Goal: Check status: Check status

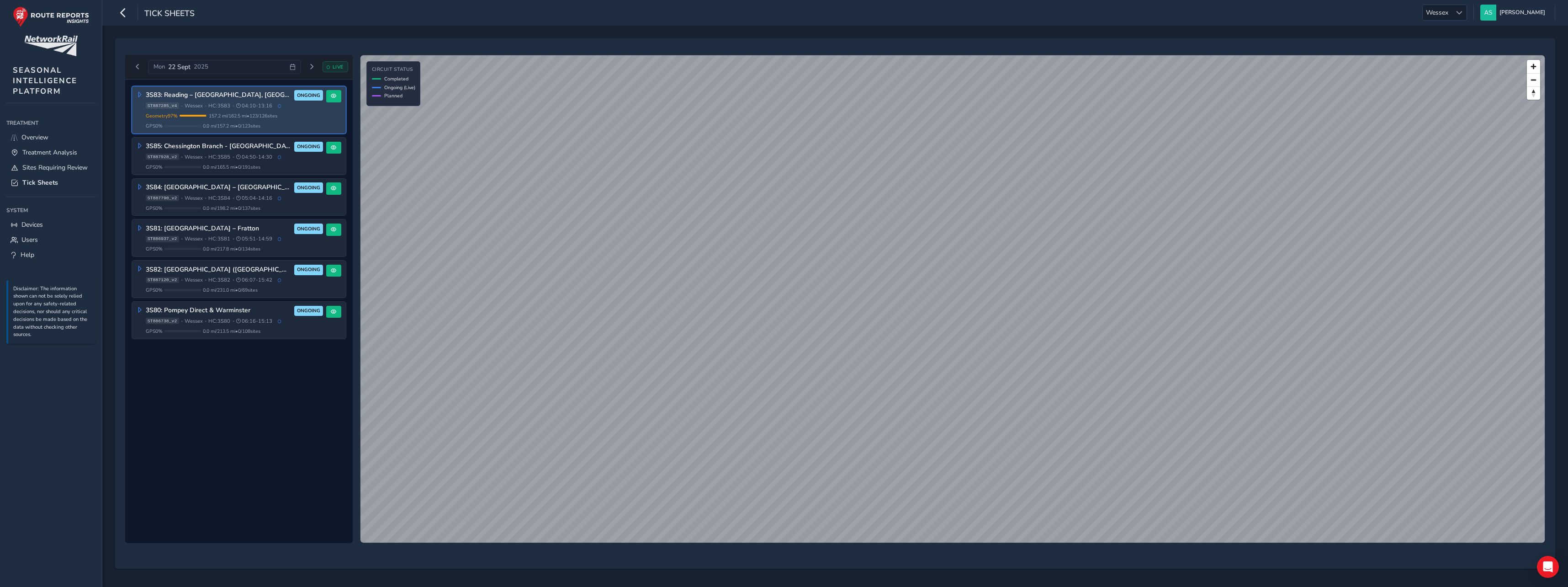
click at [301, 123] on div "GPS 0 % 0.0 mi / 157.2 mi • 0 / 123 sites" at bounding box center [235, 126] width 177 height 7
click at [334, 97] on span at bounding box center [333, 96] width 6 height 6
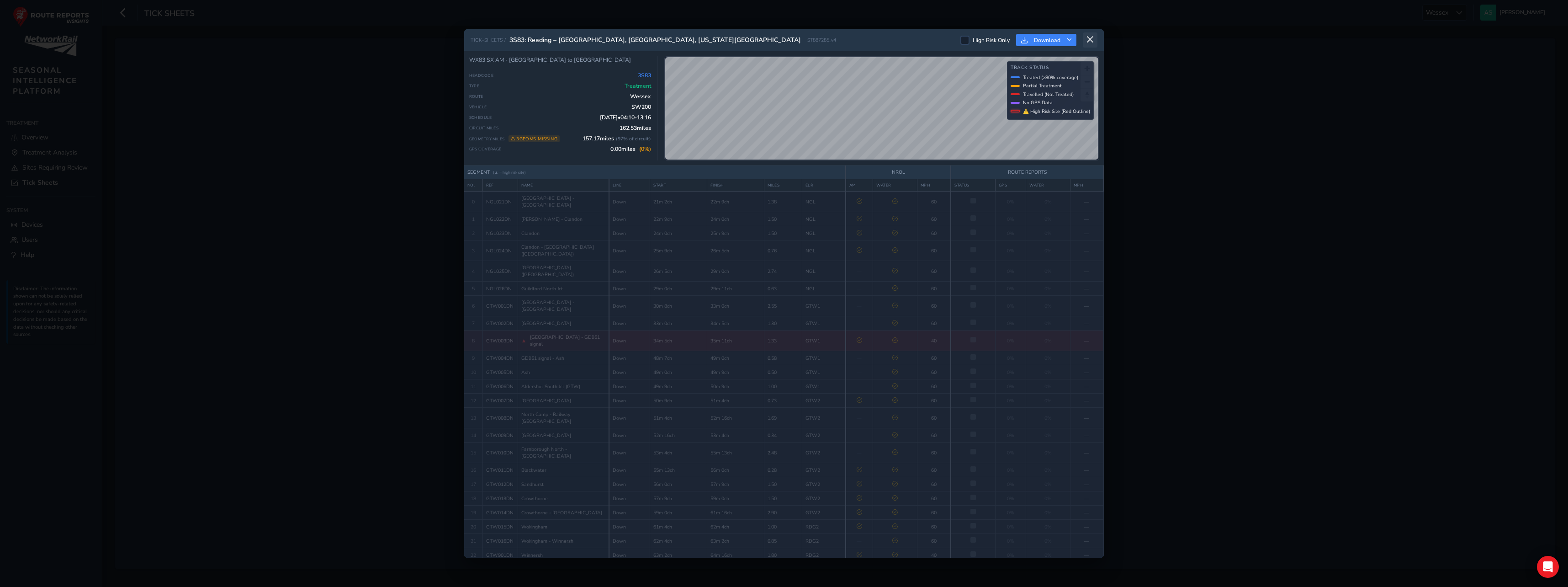
click at [1090, 39] on icon at bounding box center [1089, 39] width 8 height 8
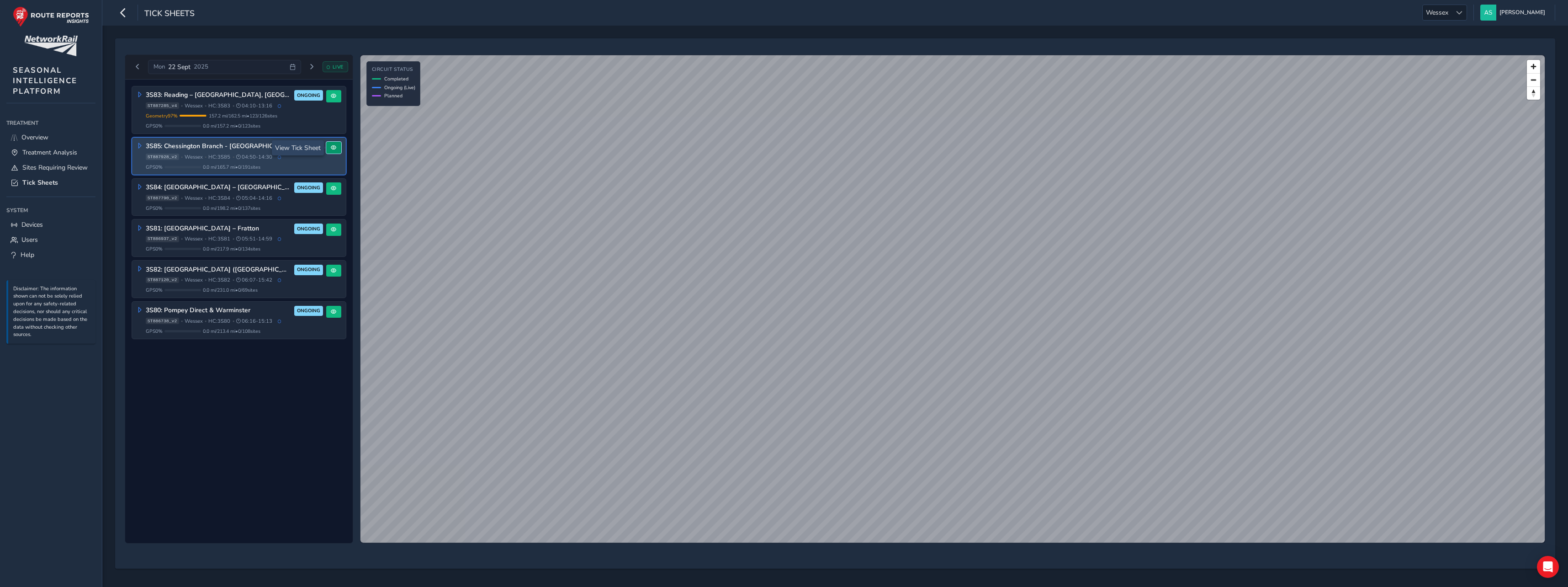
click at [336, 150] on span at bounding box center [333, 147] width 6 height 6
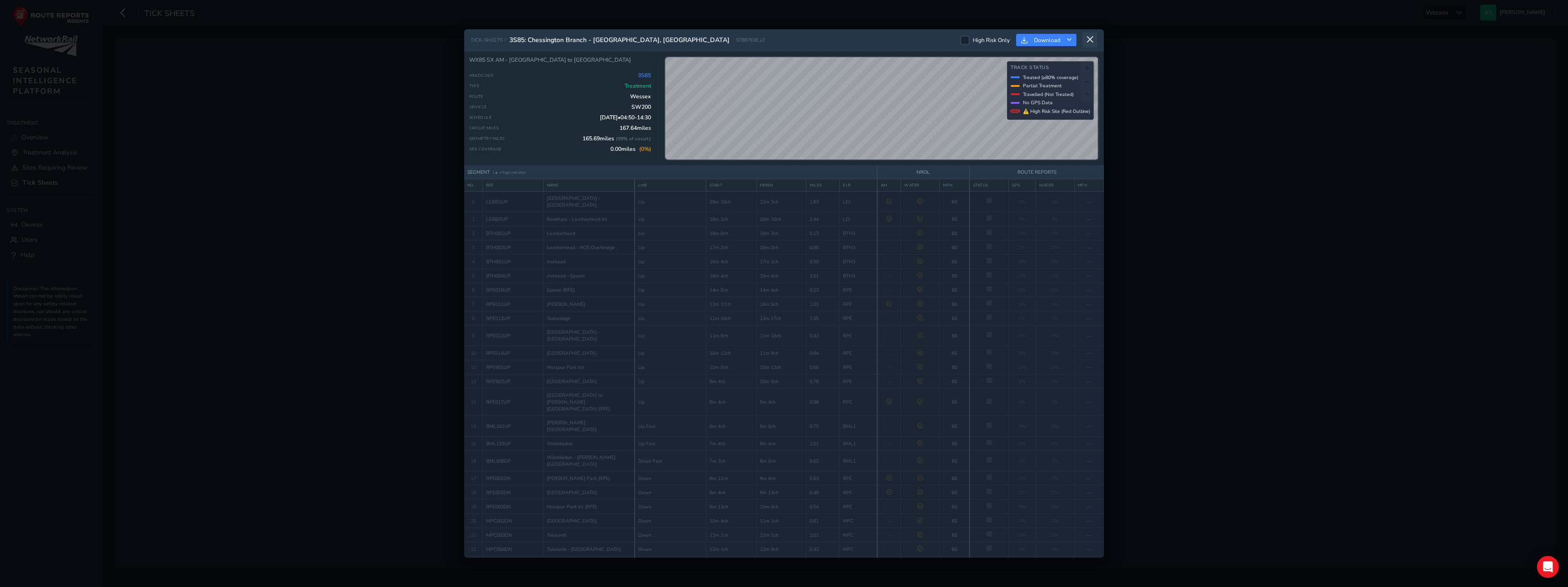
click at [1090, 39] on icon at bounding box center [1089, 39] width 8 height 8
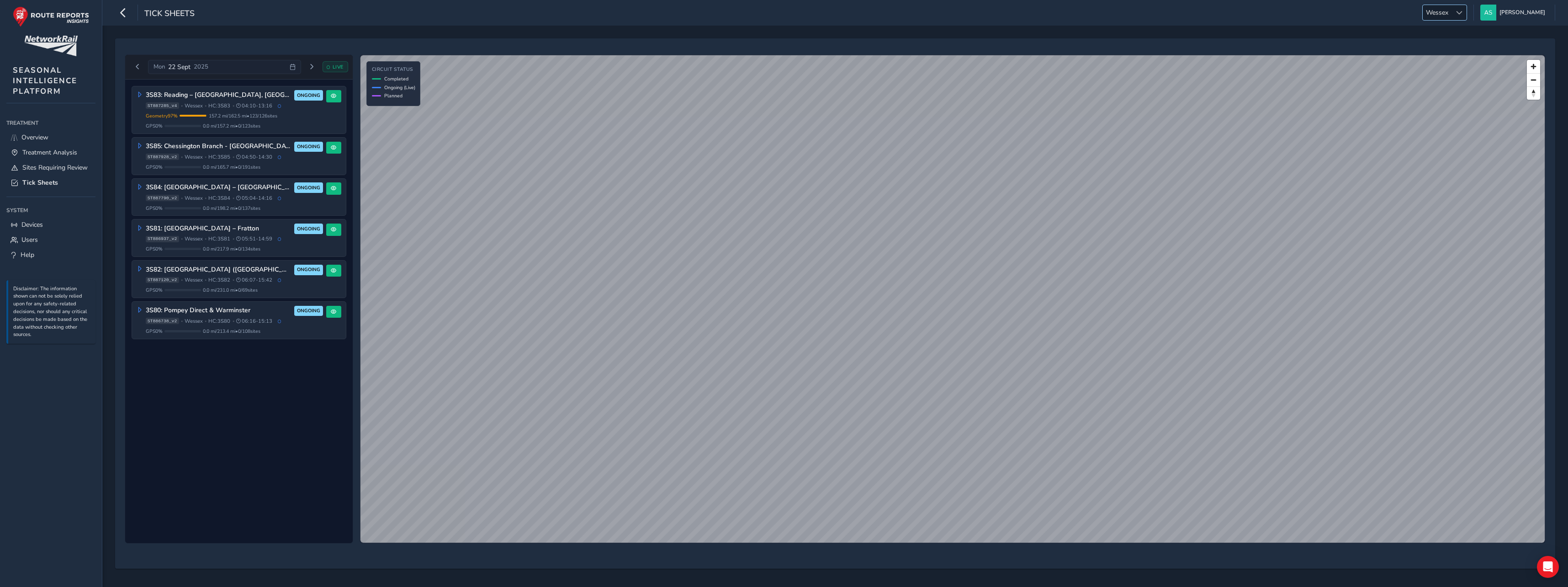
click at [1451, 16] on span "Wessex" at bounding box center [1437, 12] width 29 height 15
click at [1421, 35] on li "Sussex-[GEOGRAPHIC_DATA]" at bounding box center [1441, 31] width 101 height 15
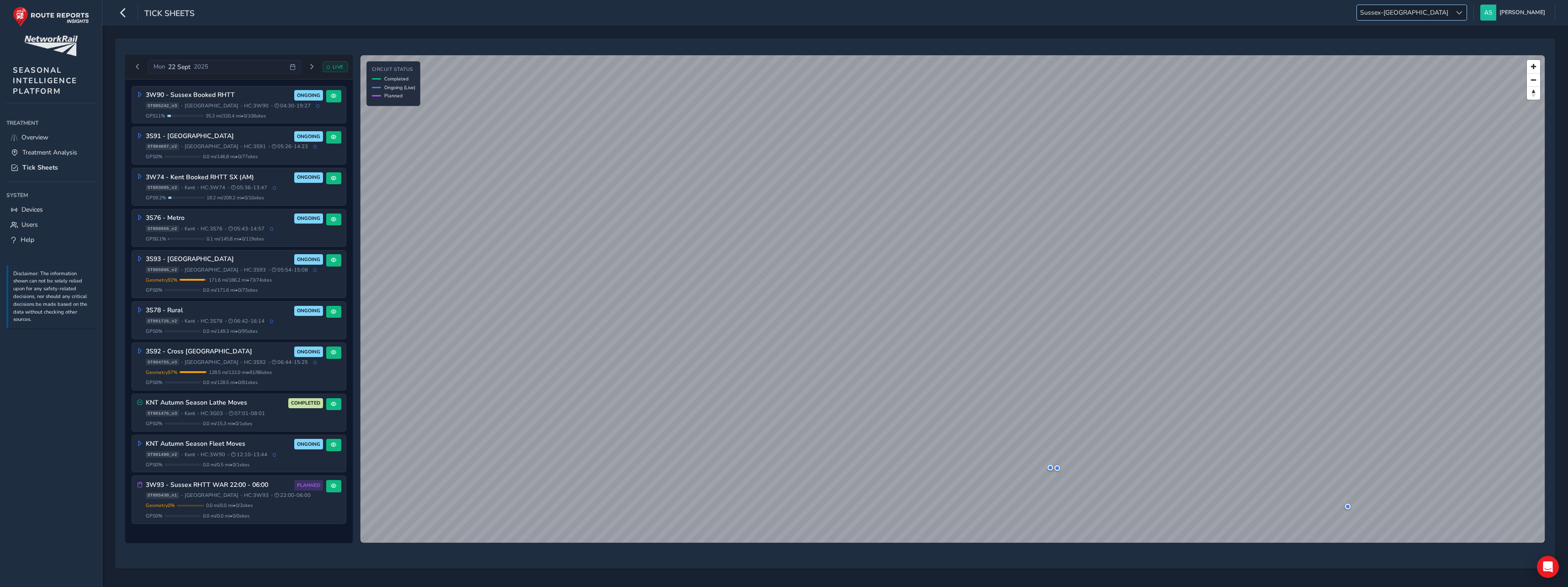
click at [1451, 19] on span "Sussex-[GEOGRAPHIC_DATA]" at bounding box center [1404, 12] width 94 height 15
click at [1424, 40] on li "[GEOGRAPHIC_DATA]" at bounding box center [1441, 41] width 101 height 15
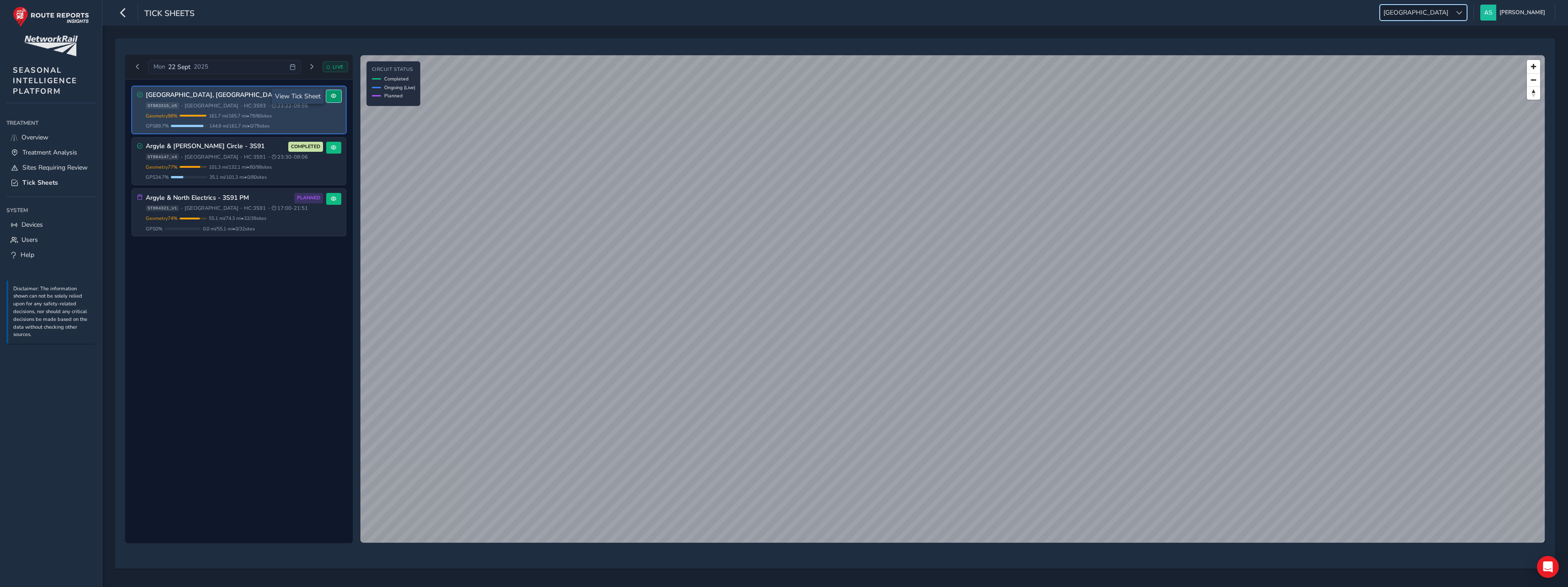
click at [331, 99] on button at bounding box center [333, 96] width 15 height 12
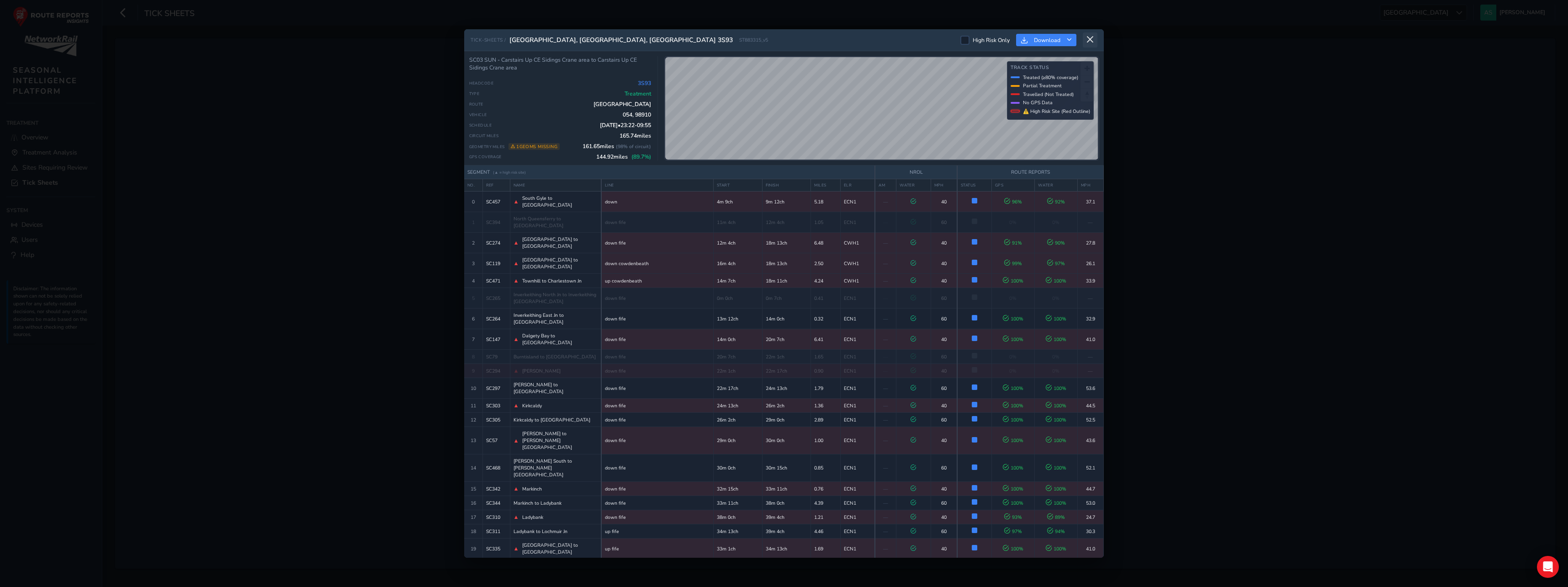
click at [1089, 37] on icon at bounding box center [1089, 39] width 8 height 8
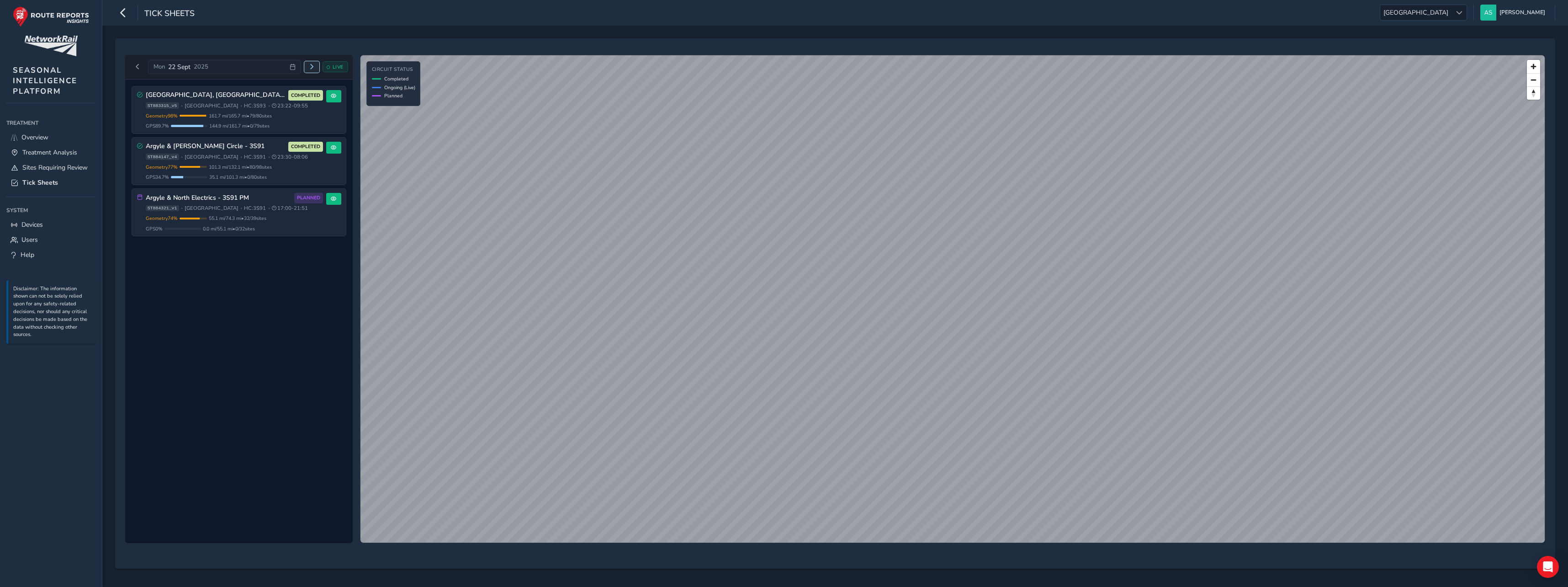
click at [313, 68] on span "Next day" at bounding box center [312, 67] width 6 height 6
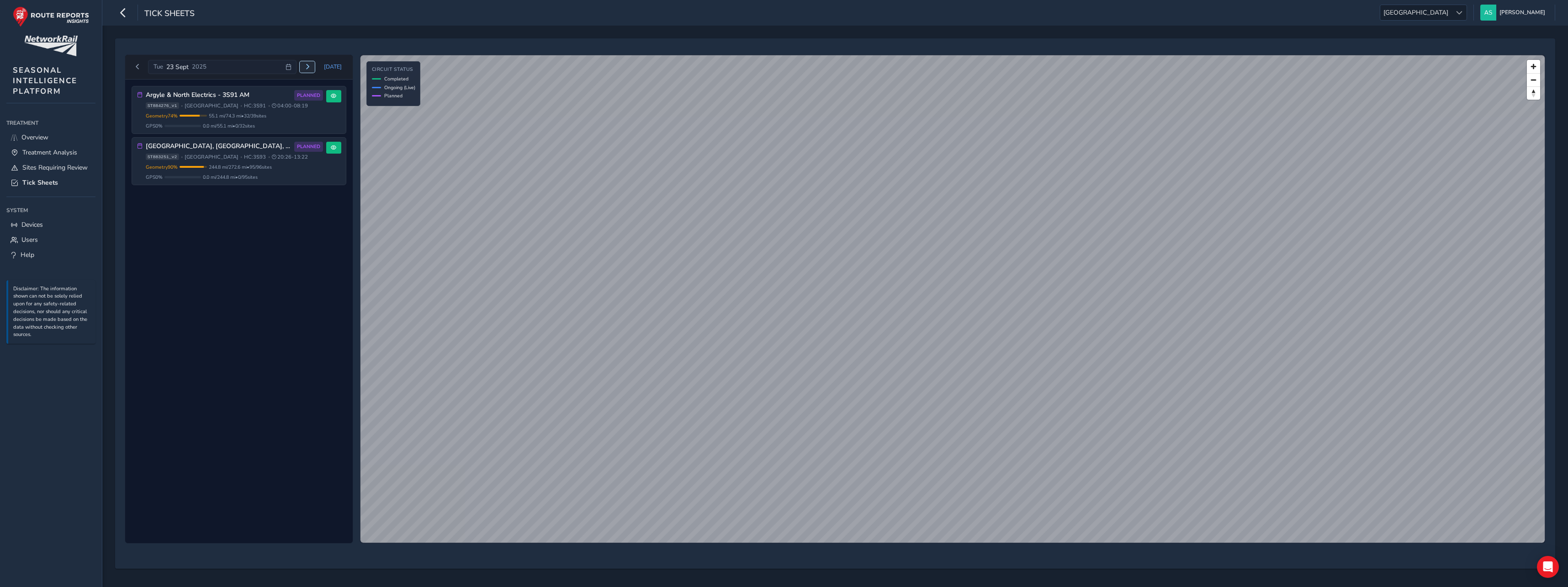
click at [307, 66] on span "Next day" at bounding box center [308, 67] width 6 height 6
click at [306, 66] on button "Next day" at bounding box center [307, 67] width 15 height 12
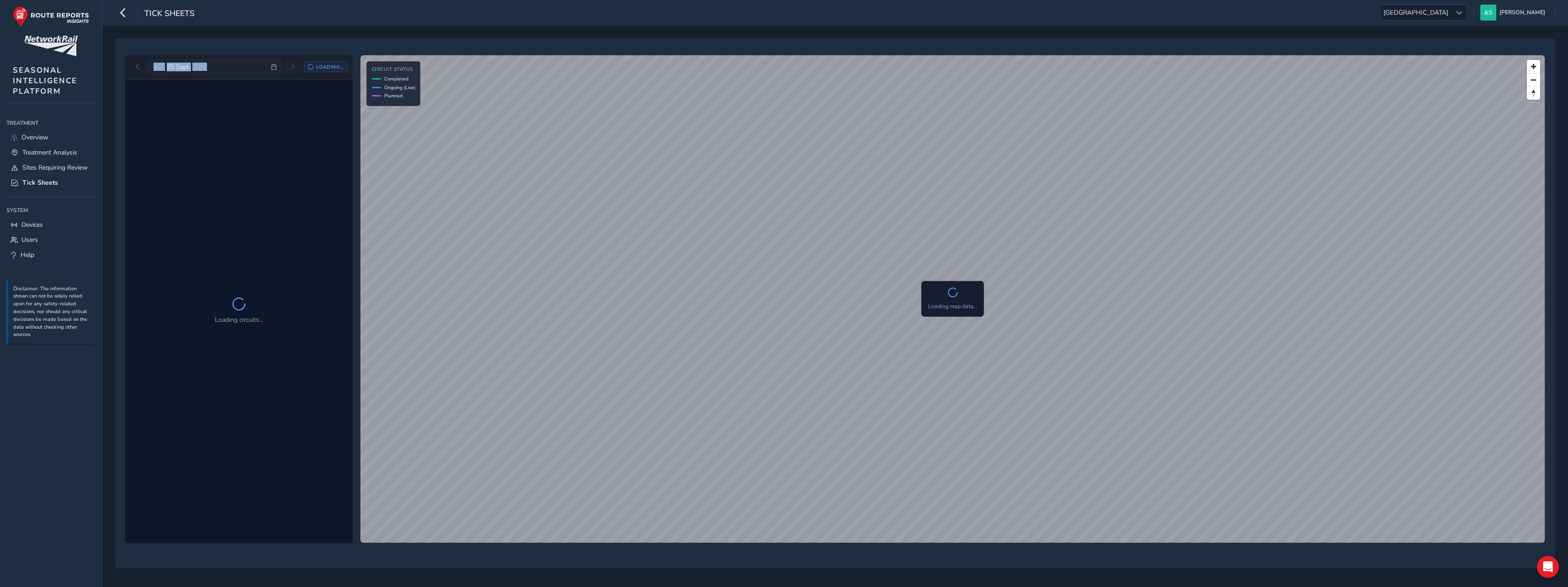
click at [306, 66] on div "Loading..." at bounding box center [325, 66] width 44 height 11
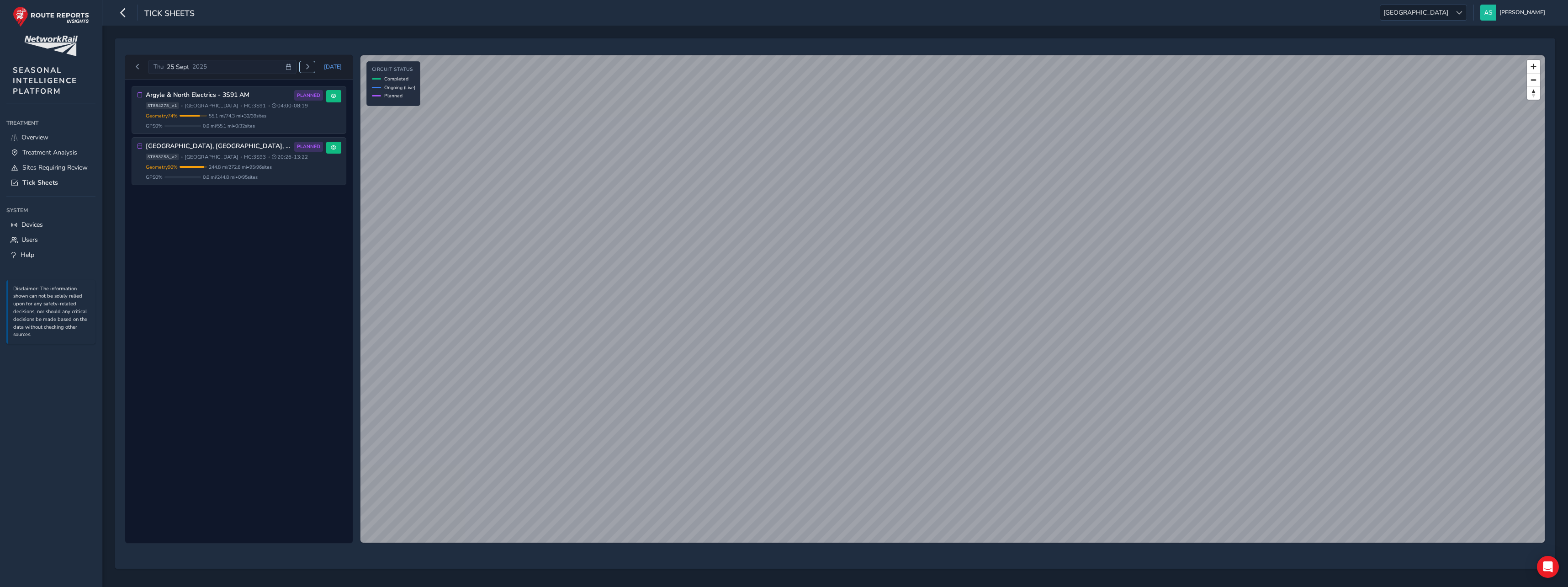
click at [306, 66] on button "Next day" at bounding box center [307, 67] width 15 height 12
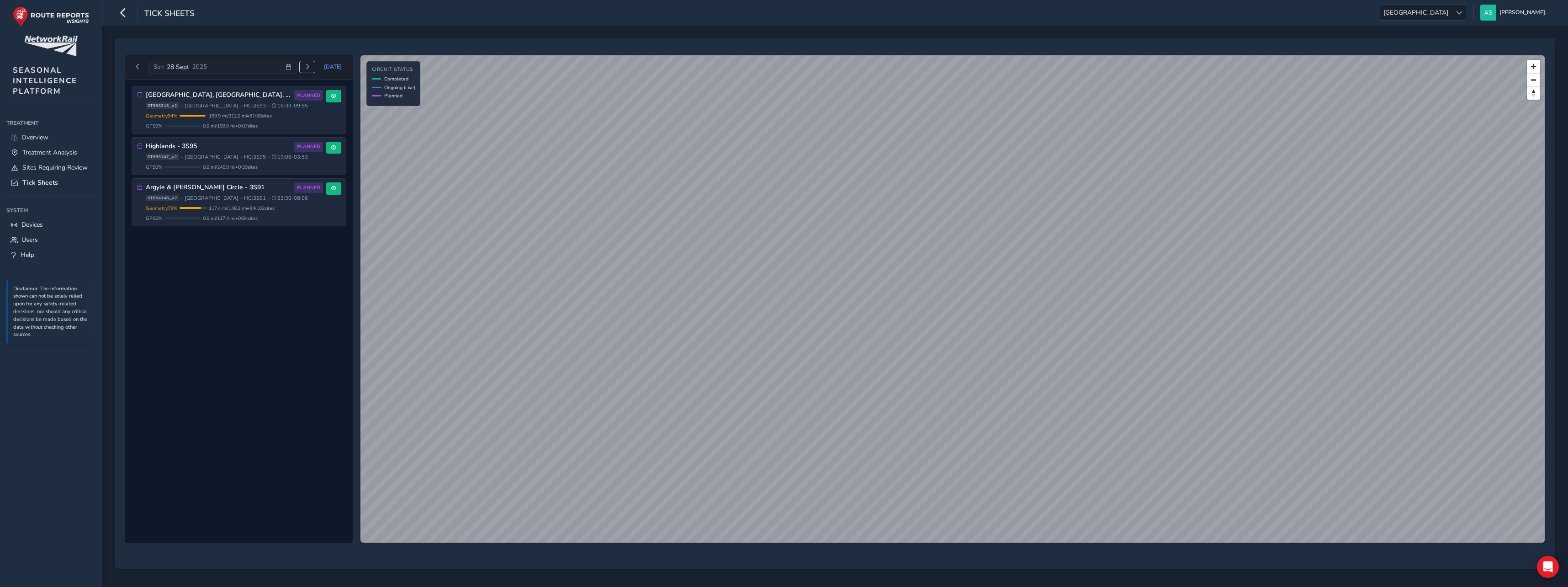
click at [306, 66] on button "Next day" at bounding box center [307, 67] width 15 height 12
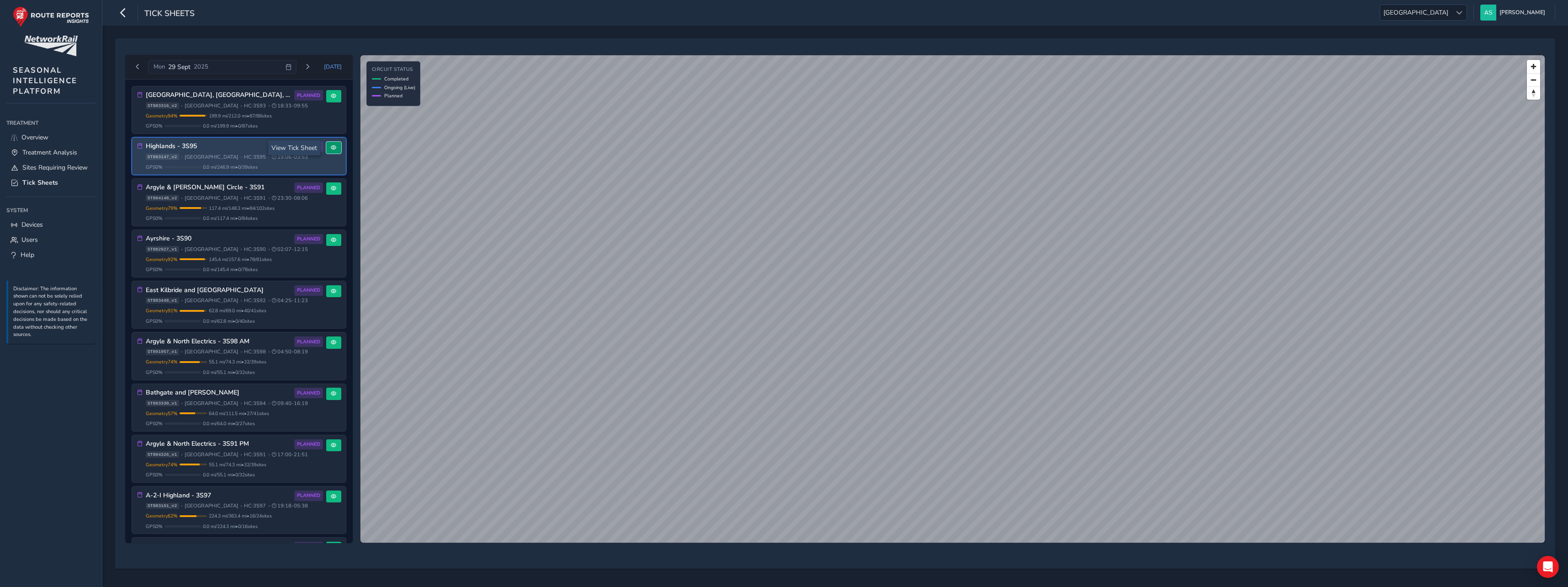
click at [326, 145] on button at bounding box center [333, 147] width 15 height 12
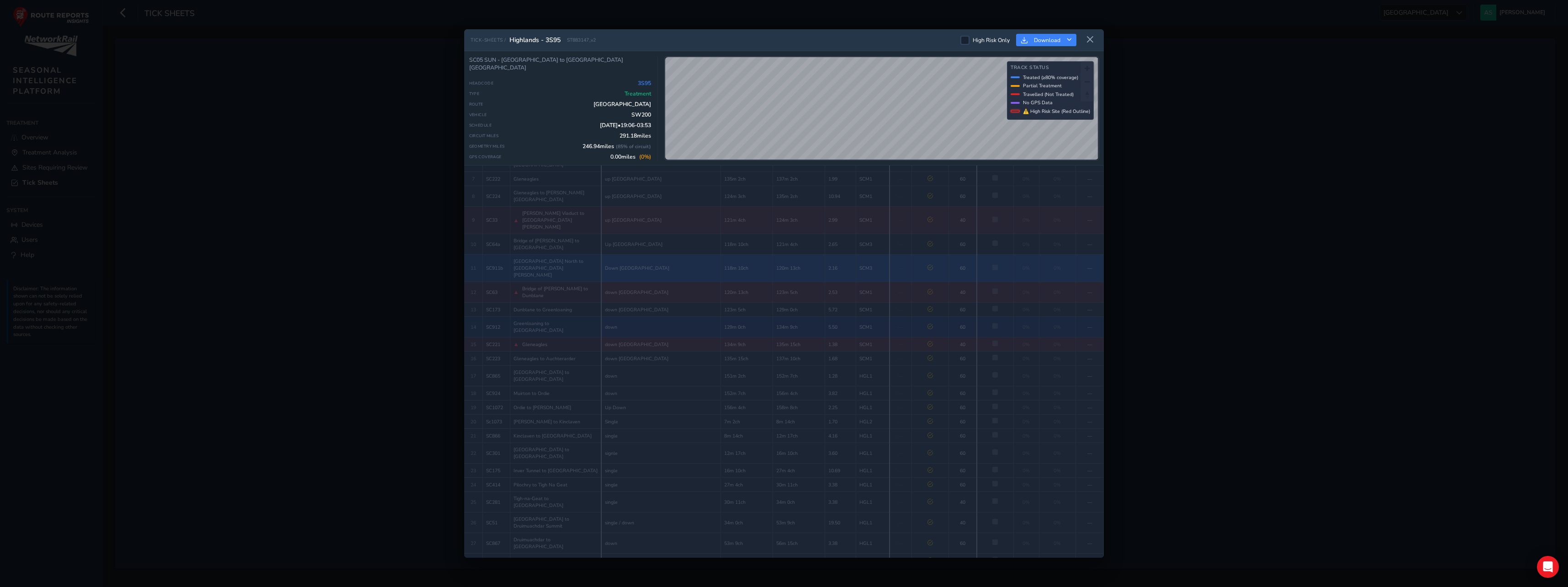
scroll to position [125, 0]
click at [1094, 41] on button at bounding box center [1090, 40] width 15 height 15
